Goal: Complete application form

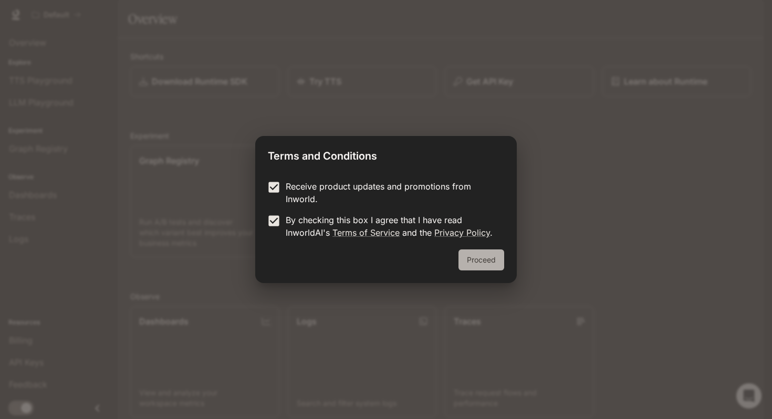
click at [486, 260] on button "Proceed" at bounding box center [481, 259] width 46 height 21
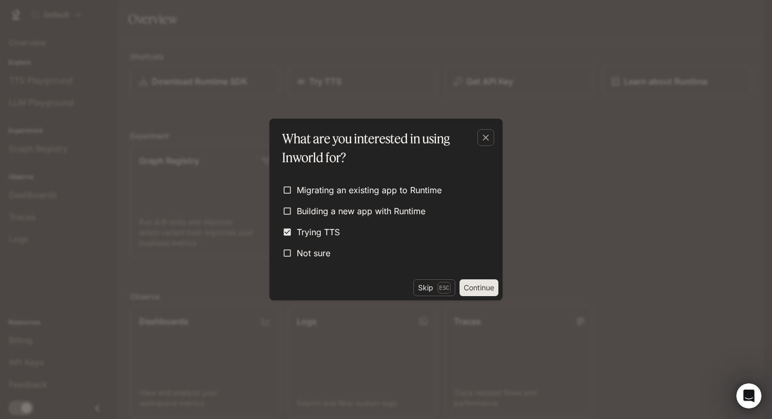
click at [476, 289] on button "Continue" at bounding box center [478, 287] width 39 height 17
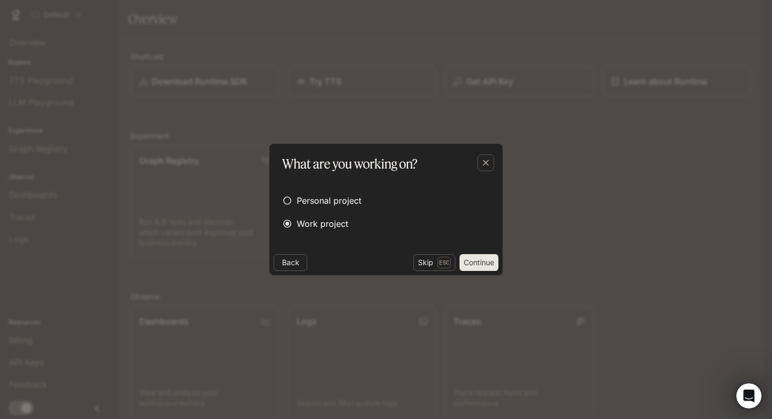
click at [475, 264] on button "Continue" at bounding box center [478, 262] width 39 height 17
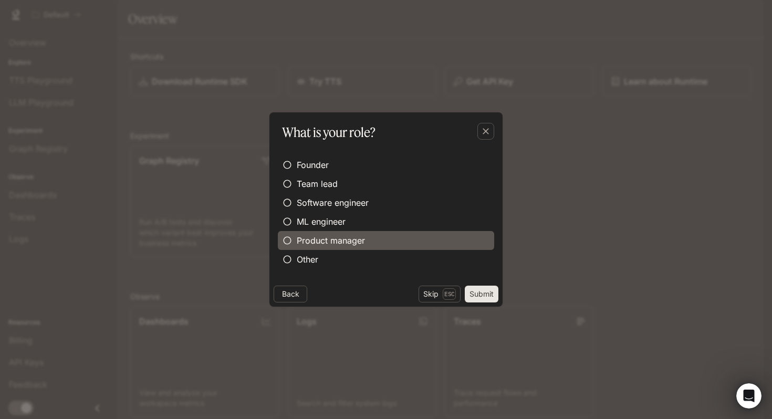
click at [334, 244] on span "Product manager" at bounding box center [331, 240] width 68 height 13
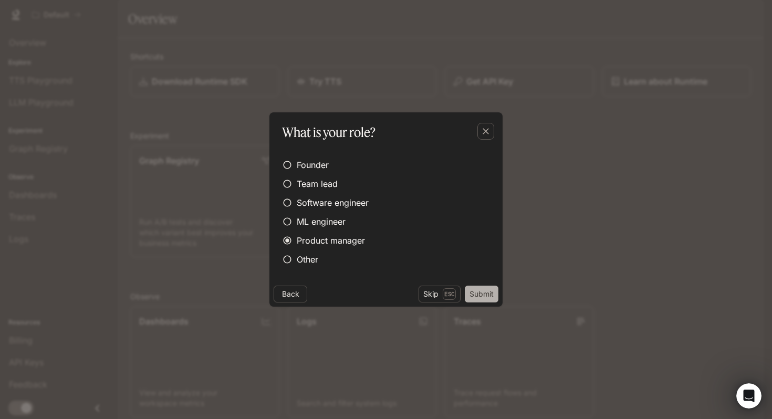
click at [480, 292] on button "Submit" at bounding box center [482, 294] width 34 height 17
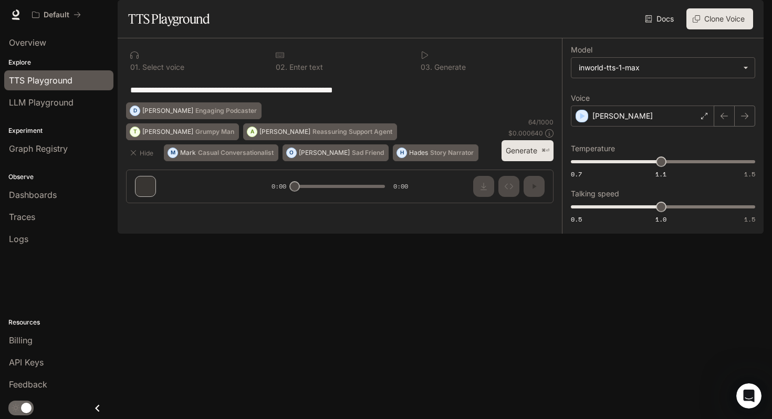
click at [750, 17] on icon "button" at bounding box center [749, 15] width 6 height 6
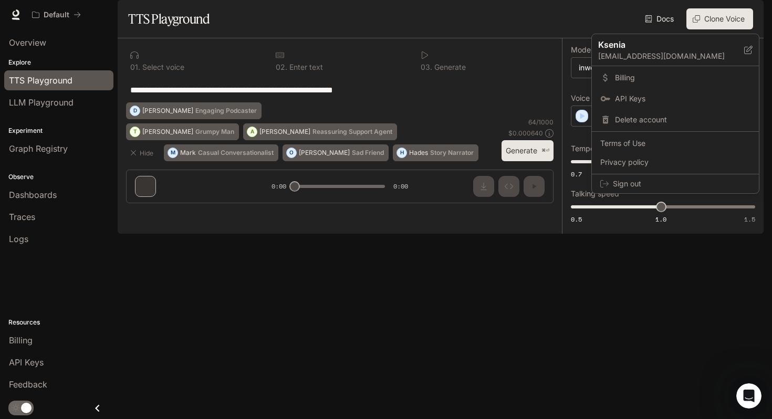
drag, startPoint x: 703, startPoint y: 55, endPoint x: 542, endPoint y: 50, distance: 160.2
click at [542, 50] on div "Ksenia [EMAIL_ADDRESS][DOMAIN_NAME] Billing API Keys Delete account Terms of Us…" at bounding box center [386, 209] width 772 height 419
click at [533, 44] on div at bounding box center [386, 209] width 772 height 419
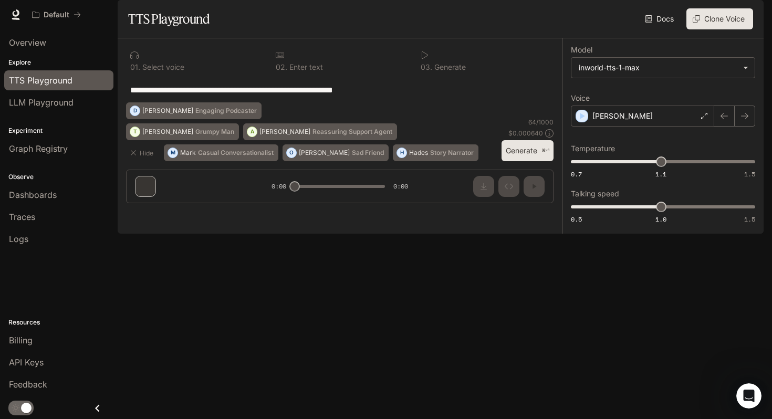
click at [748, 13] on icon "button" at bounding box center [749, 15] width 6 height 6
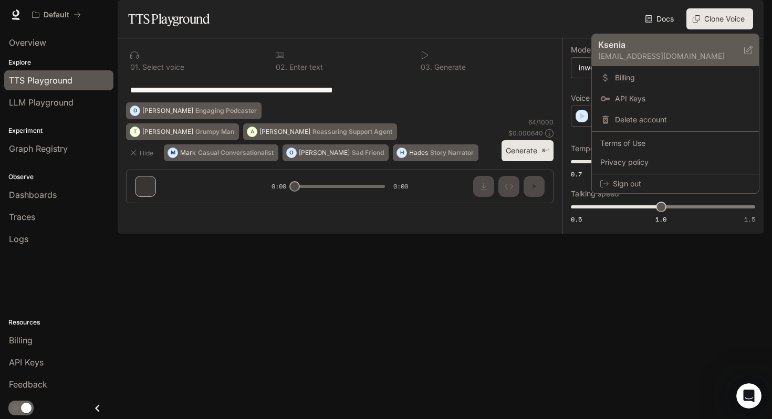
drag, startPoint x: 700, startPoint y: 54, endPoint x: 596, endPoint y: 56, distance: 104.5
click at [596, 56] on div "Ksenia [EMAIL_ADDRESS][DOMAIN_NAME]" at bounding box center [675, 50] width 167 height 32
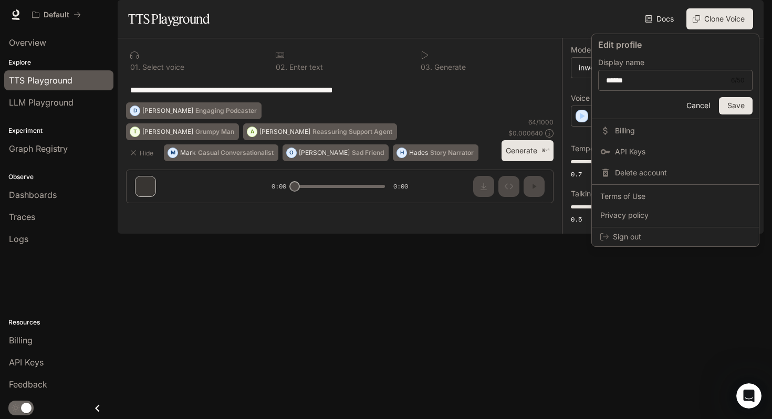
click at [751, 13] on div at bounding box center [386, 209] width 772 height 419
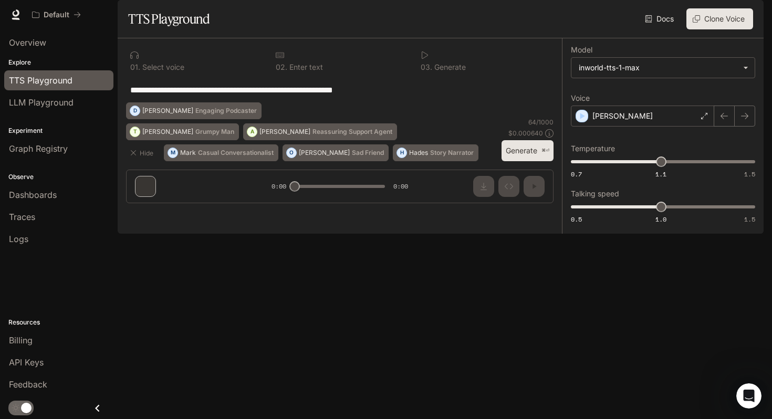
click at [749, 13] on icon "button" at bounding box center [749, 15] width 6 height 6
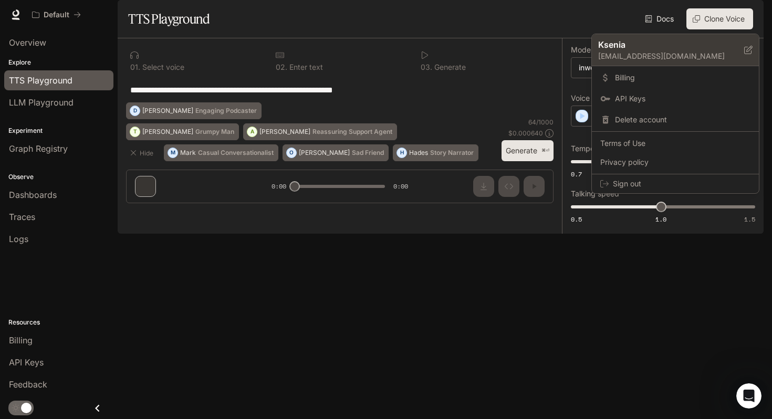
click at [747, 48] on icon at bounding box center [748, 50] width 8 height 8
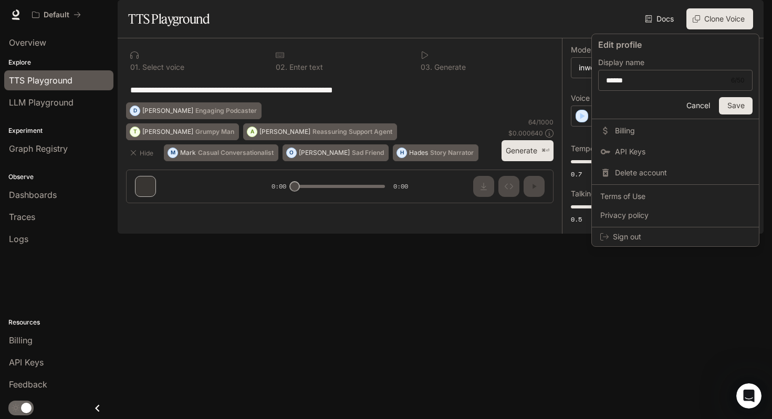
click at [545, 46] on div at bounding box center [386, 209] width 772 height 419
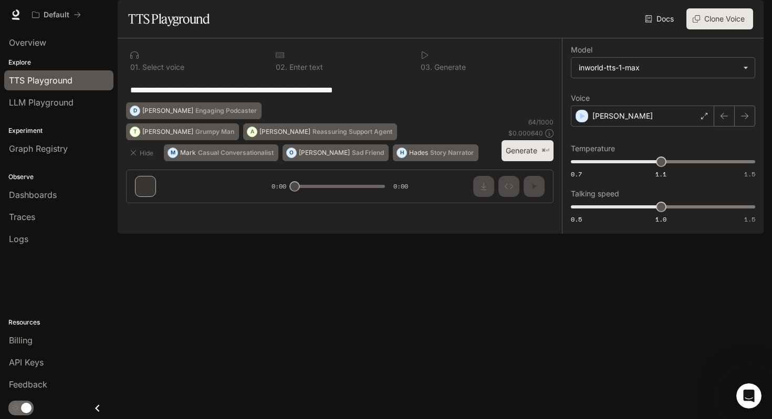
click at [57, 82] on span "TTS Playground" at bounding box center [41, 80] width 64 height 13
